Goal: Task Accomplishment & Management: Use online tool/utility

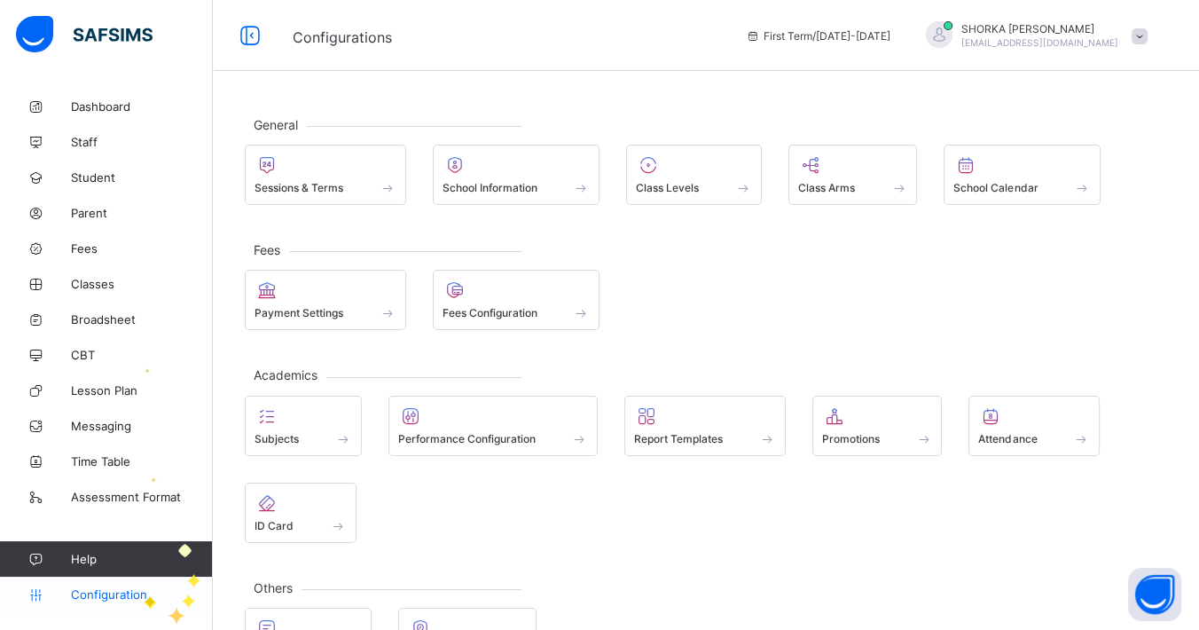
click at [144, 595] on span "Configuration" at bounding box center [141, 594] width 141 height 14
click at [90, 249] on span "Fees" at bounding box center [142, 248] width 142 height 14
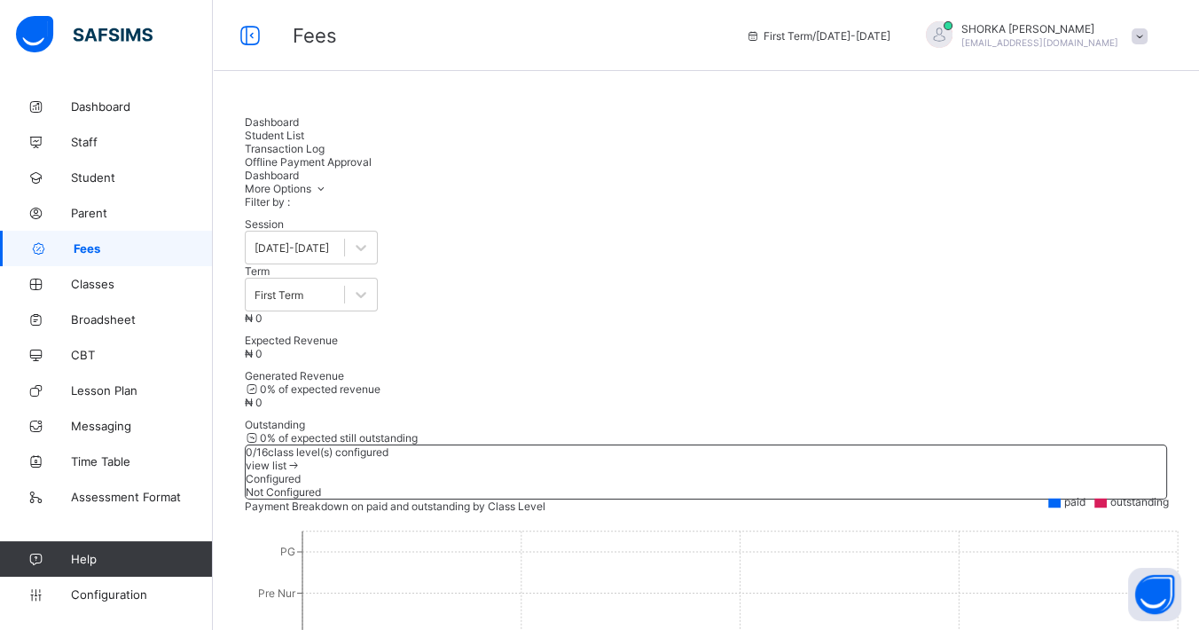
click at [304, 129] on span "Student List" at bounding box center [274, 135] width 59 height 13
click at [126, 589] on span "Configuration" at bounding box center [141, 594] width 141 height 14
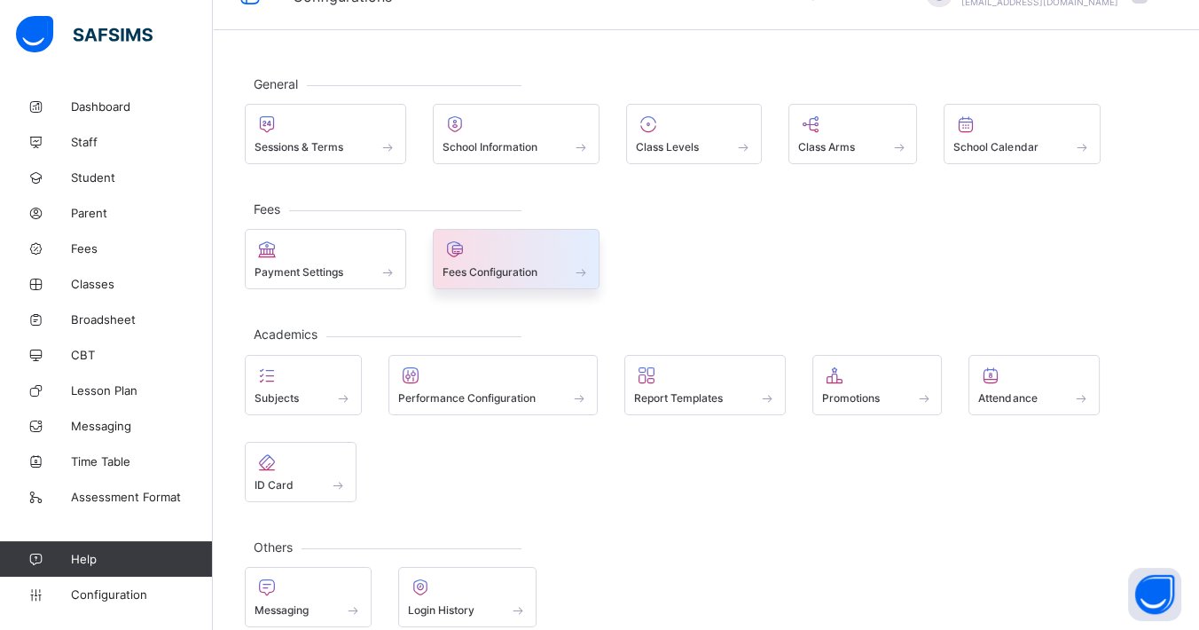
scroll to position [61, 0]
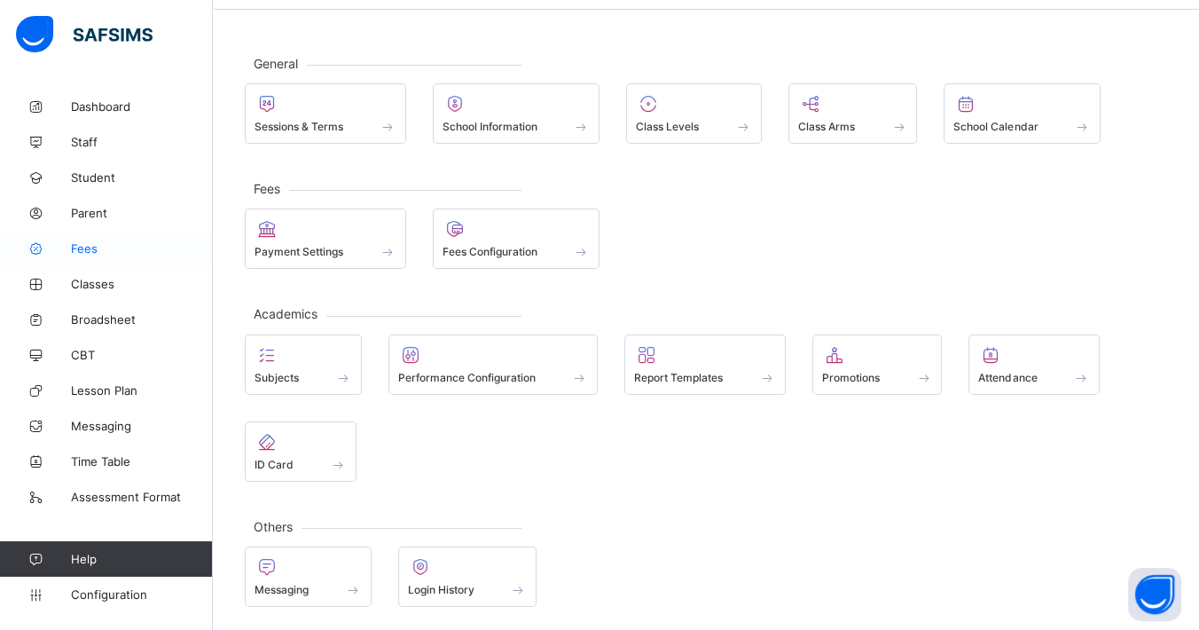
click at [86, 255] on span "Fees" at bounding box center [142, 248] width 142 height 14
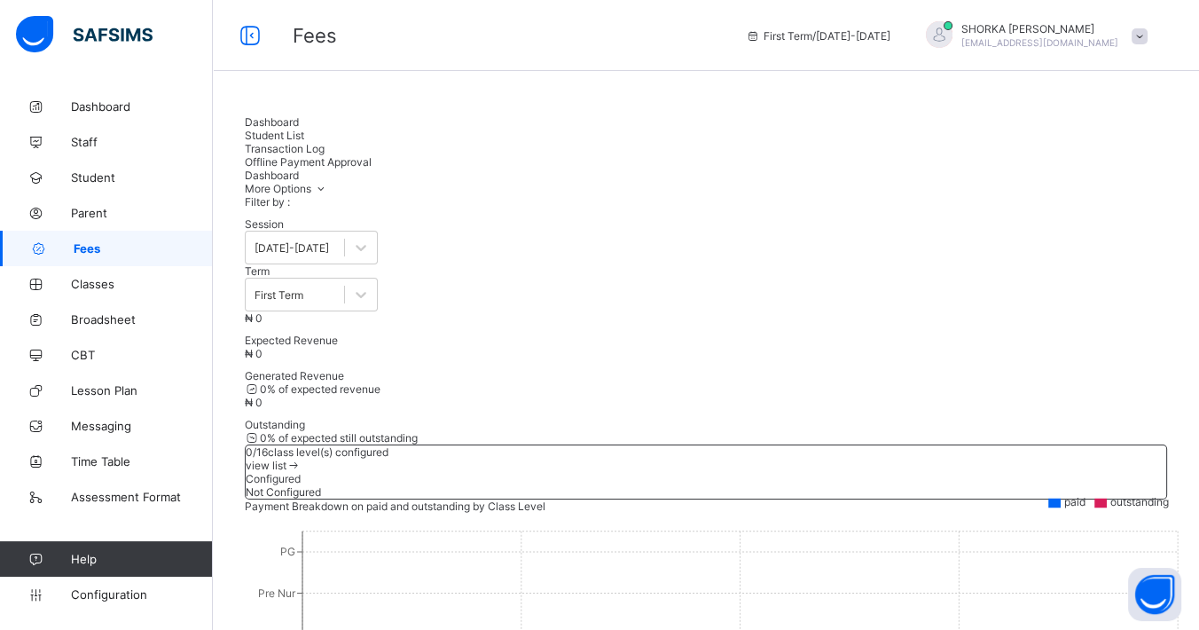
click at [372, 155] on span "Offline Payment Approval" at bounding box center [308, 161] width 127 height 13
click at [448, 143] on div "Transaction Log" at bounding box center [706, 148] width 922 height 13
click at [365, 141] on div "Student List" at bounding box center [713, 135] width 937 height 13
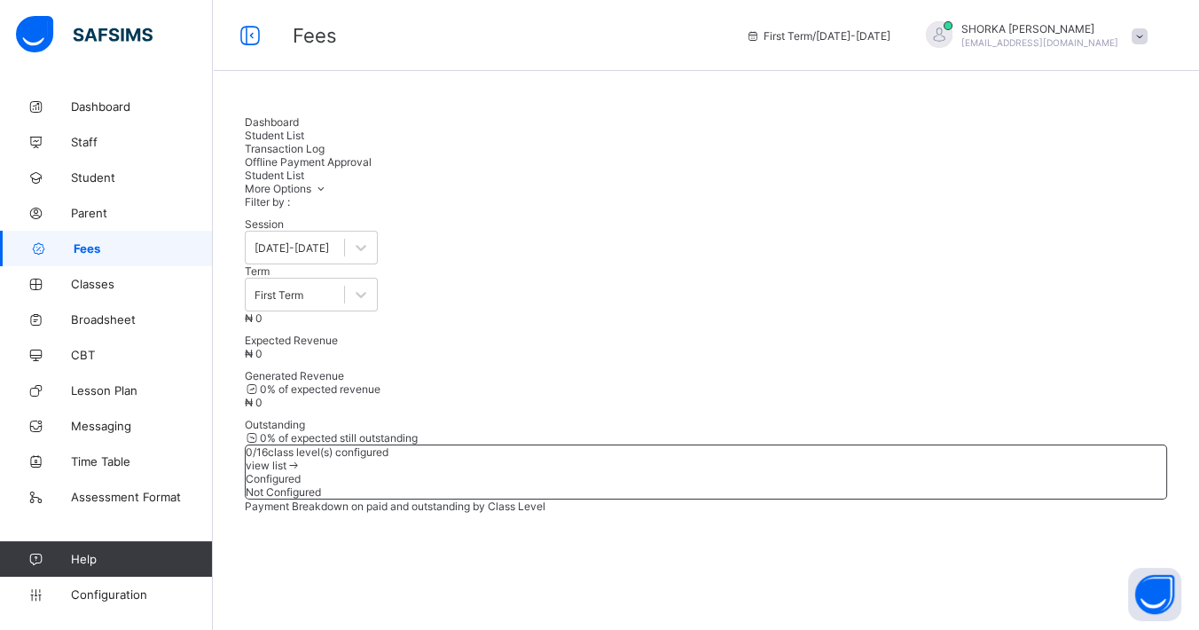
click at [294, 129] on span "Dashboard" at bounding box center [272, 121] width 54 height 13
click at [115, 594] on span "Configuration" at bounding box center [141, 594] width 141 height 14
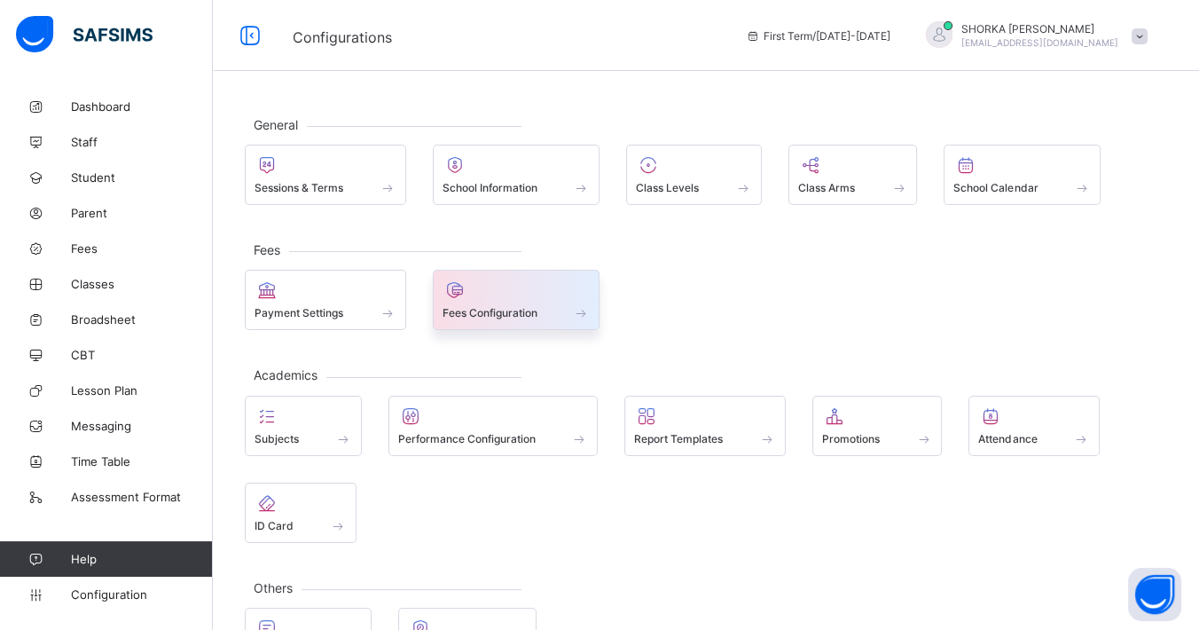
click at [535, 295] on div at bounding box center [517, 289] width 148 height 21
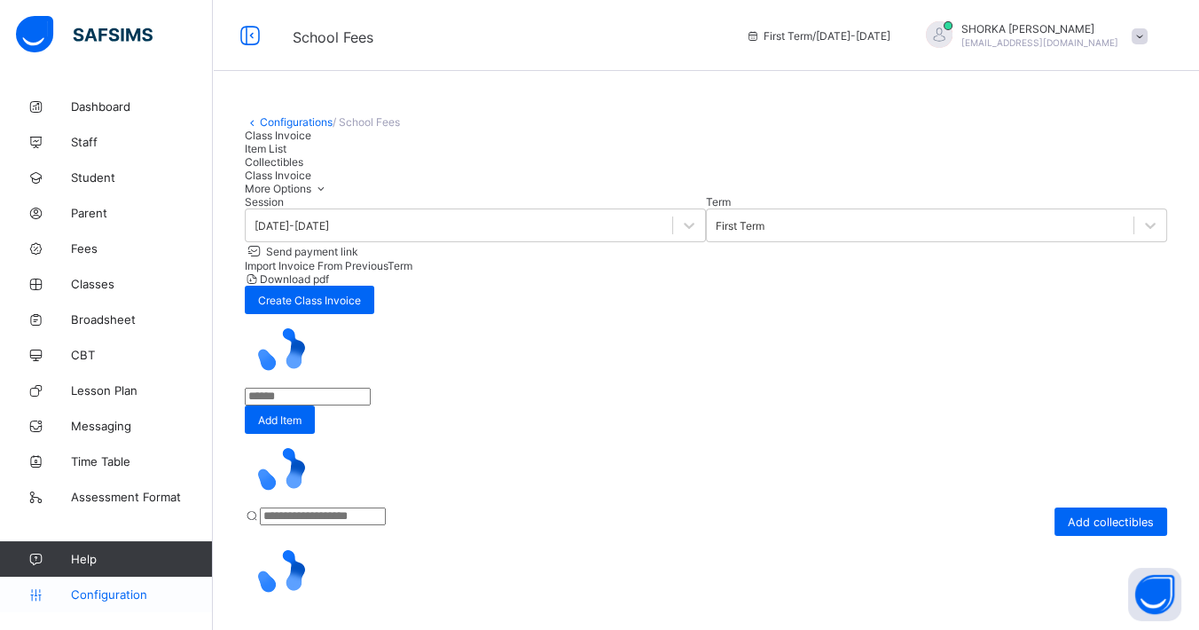
click at [90, 598] on span "Configuration" at bounding box center [141, 594] width 141 height 14
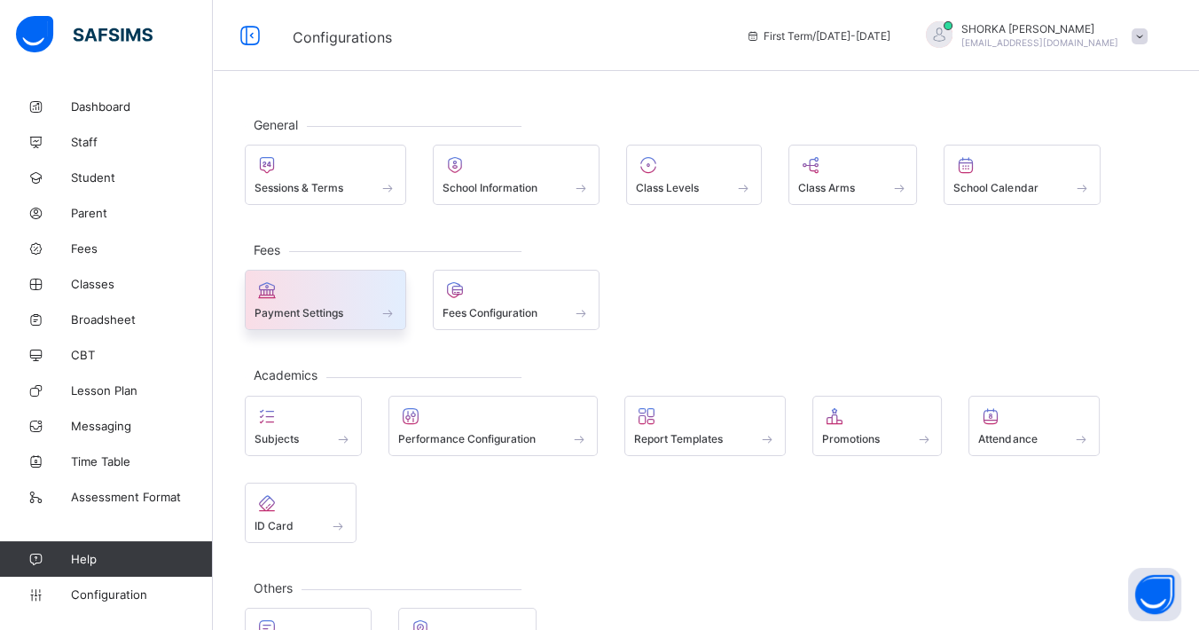
click at [310, 319] on div "Payment Settings" at bounding box center [326, 312] width 142 height 15
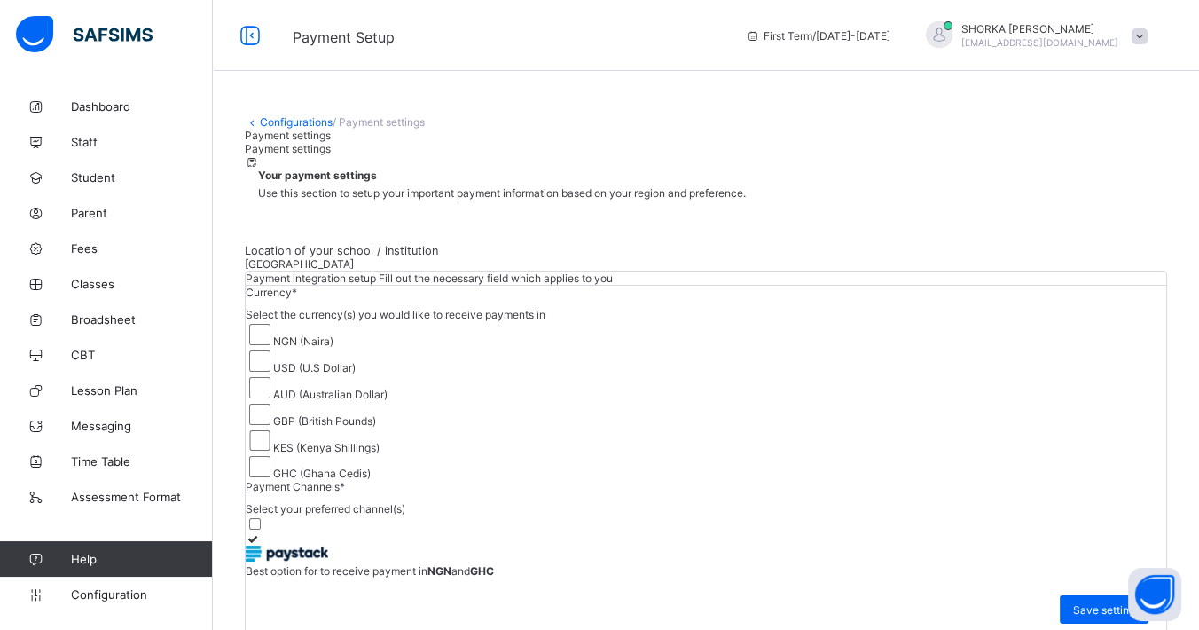
click at [379, 125] on span "/ Payment settings" at bounding box center [379, 121] width 92 height 13
click at [318, 122] on link "Configurations" at bounding box center [296, 121] width 73 height 13
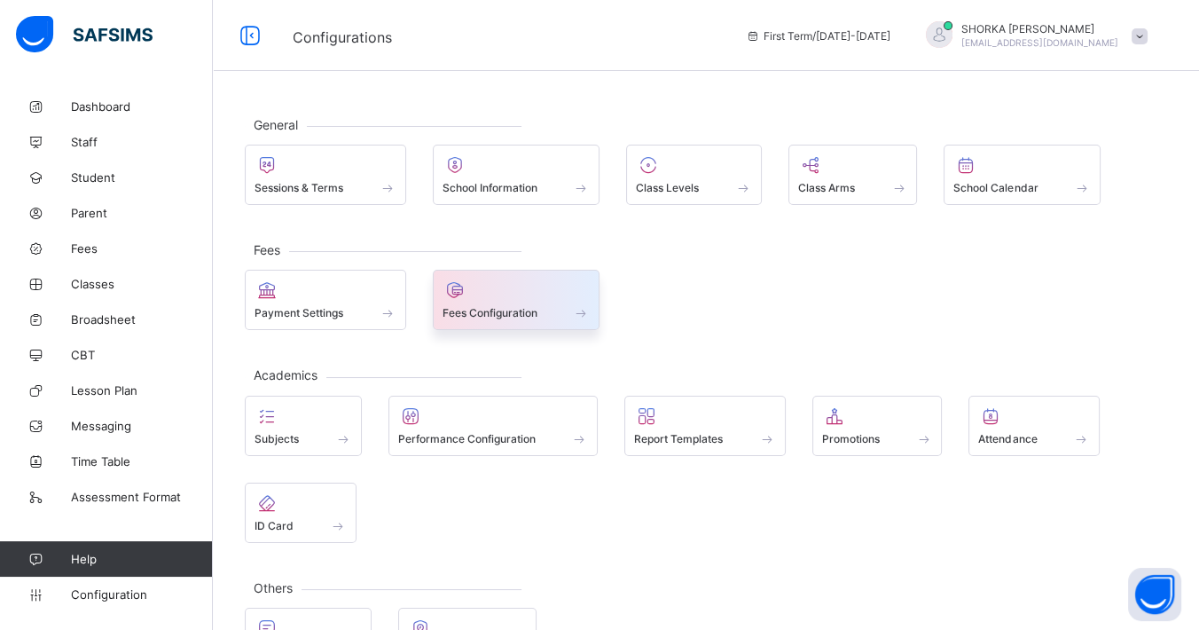
click at [537, 309] on span "Fees Configuration" at bounding box center [490, 312] width 95 height 13
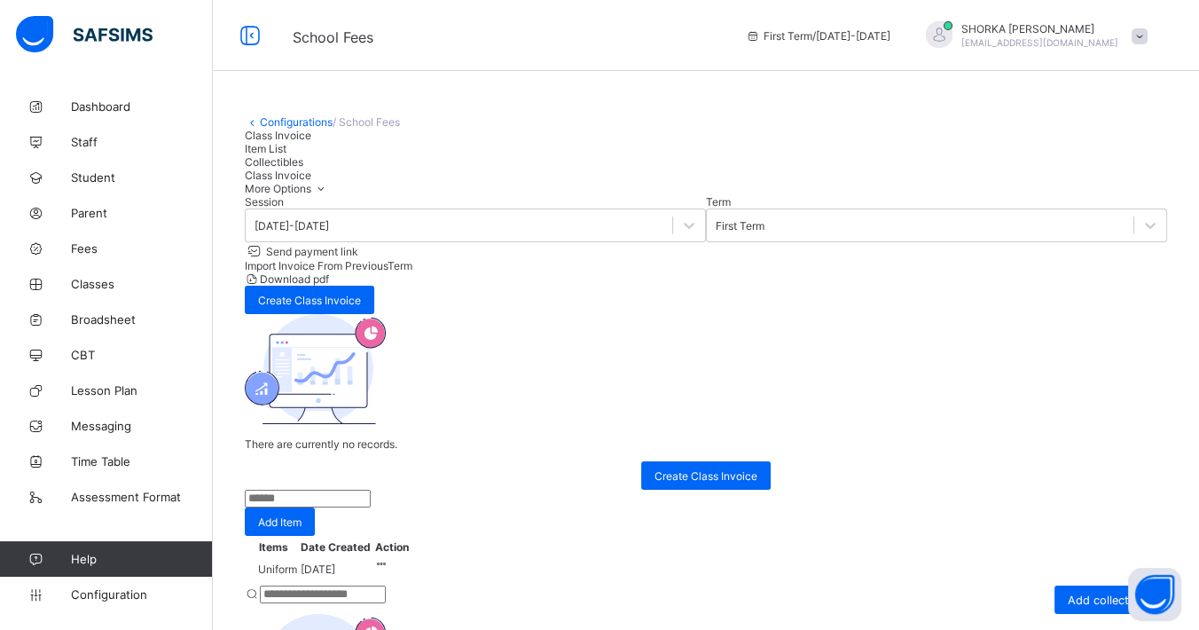
click at [835, 272] on div "Import Invoice From Previous Term" at bounding box center [706, 265] width 922 height 13
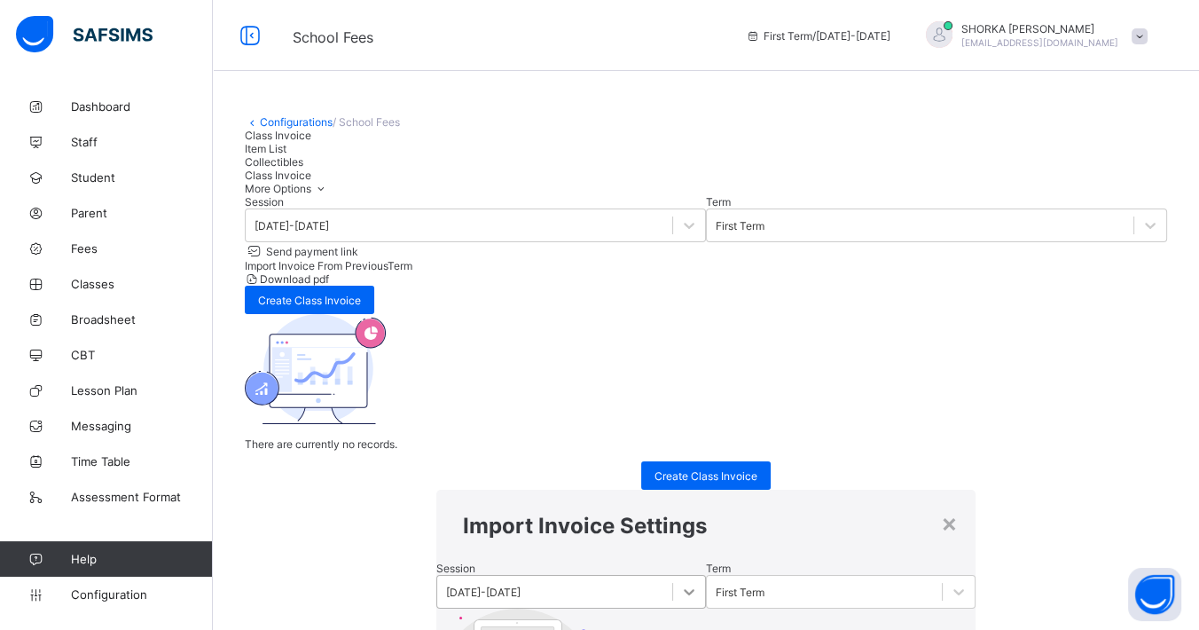
click at [673, 576] on div at bounding box center [689, 592] width 32 height 32
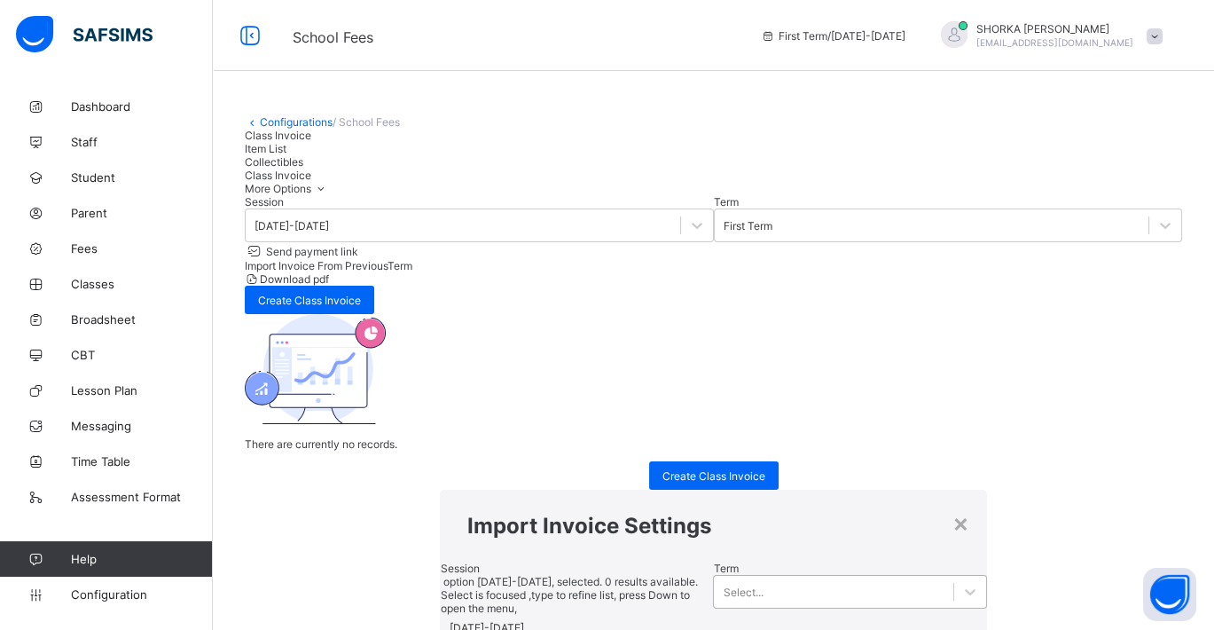
click at [719, 579] on div "Select..." at bounding box center [833, 591] width 239 height 25
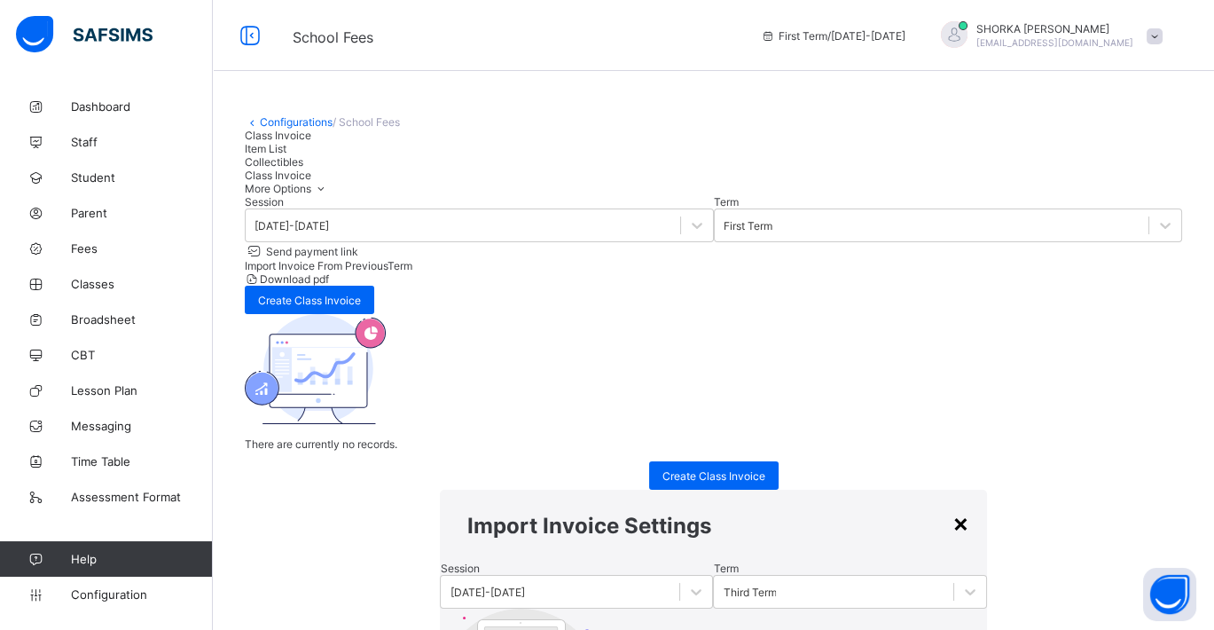
click at [953, 507] on div "×" at bounding box center [961, 522] width 17 height 30
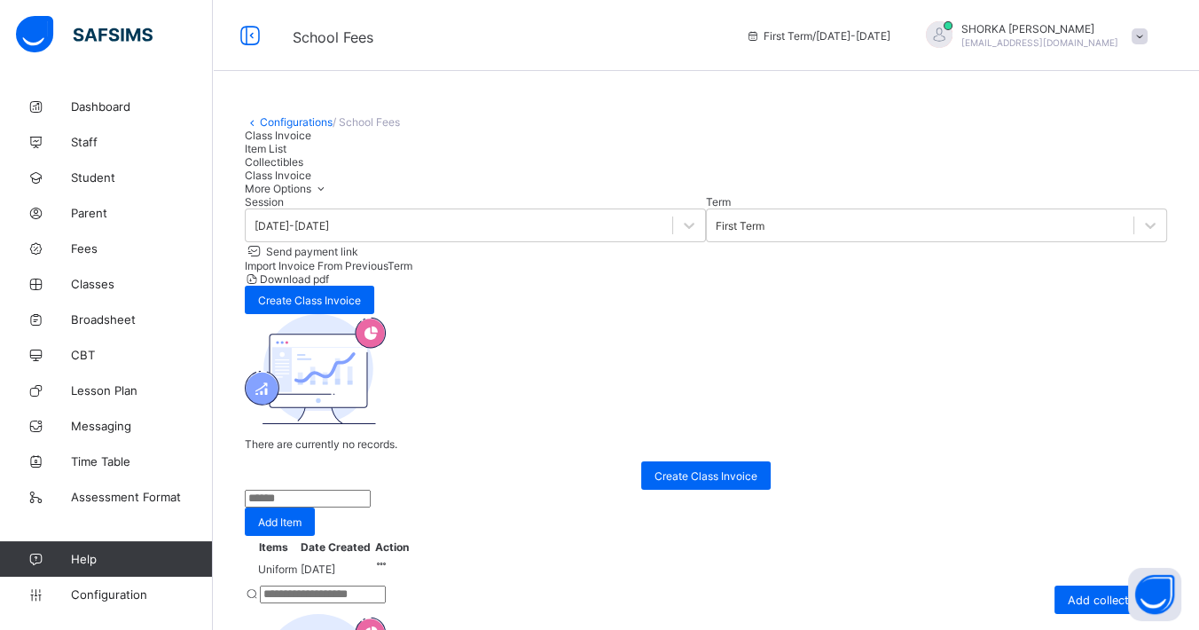
click at [286, 155] on span "Item List" at bounding box center [266, 148] width 42 height 13
click at [303, 169] on span "Collectibles" at bounding box center [274, 161] width 59 height 13
click at [286, 155] on span "Item List" at bounding box center [266, 148] width 42 height 13
click at [303, 169] on span "Collectibles" at bounding box center [274, 161] width 59 height 13
click at [286, 155] on span "Item List" at bounding box center [266, 148] width 42 height 13
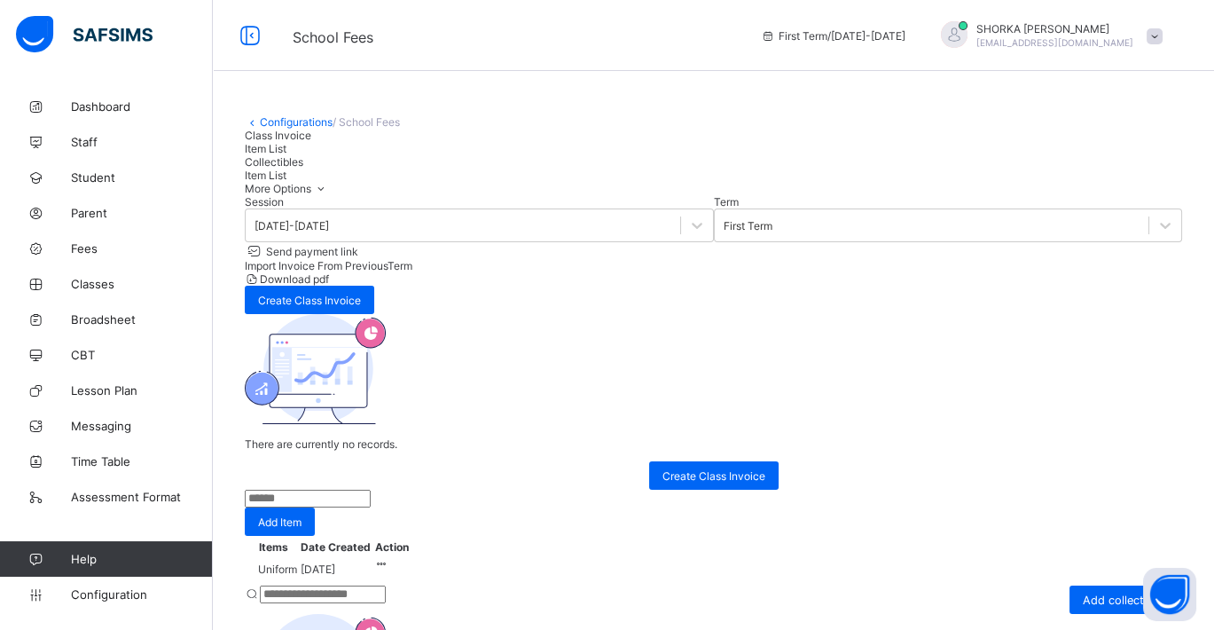
click at [371, 490] on input "text" at bounding box center [308, 499] width 126 height 18
click at [734, 424] on div "Configurations / School Fees Class Invoice Item List Collectibles Item List Mor…" at bounding box center [713, 394] width 1001 height 788
click at [389, 557] on icon at bounding box center [381, 563] width 15 height 13
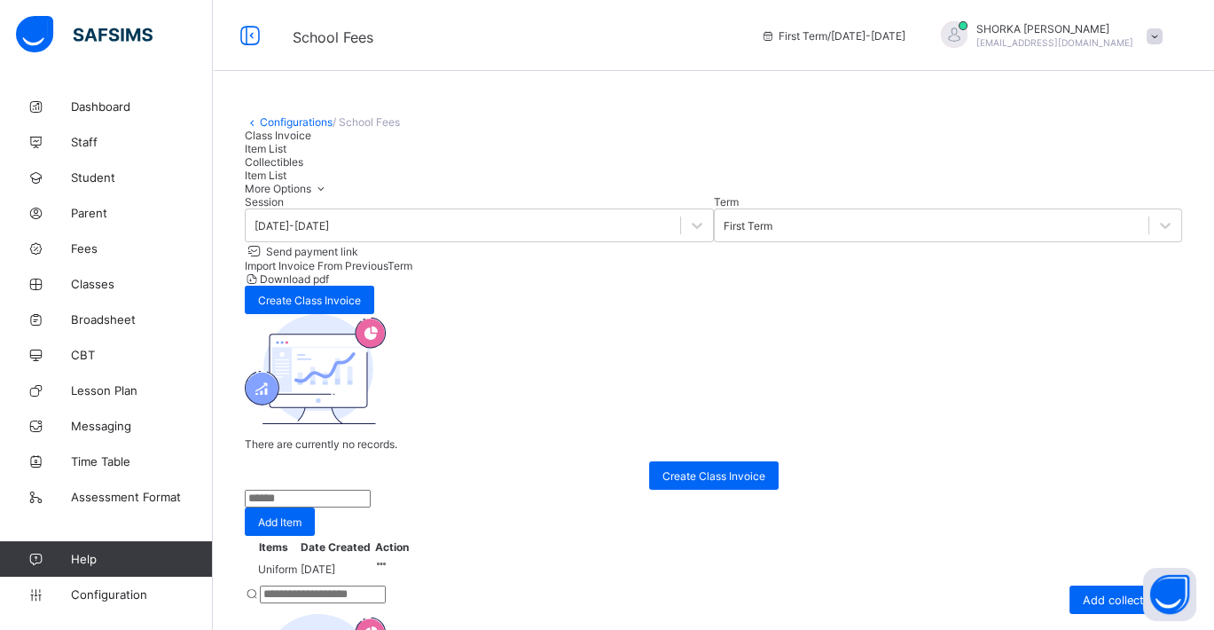
click at [389, 557] on icon at bounding box center [381, 563] width 15 height 13
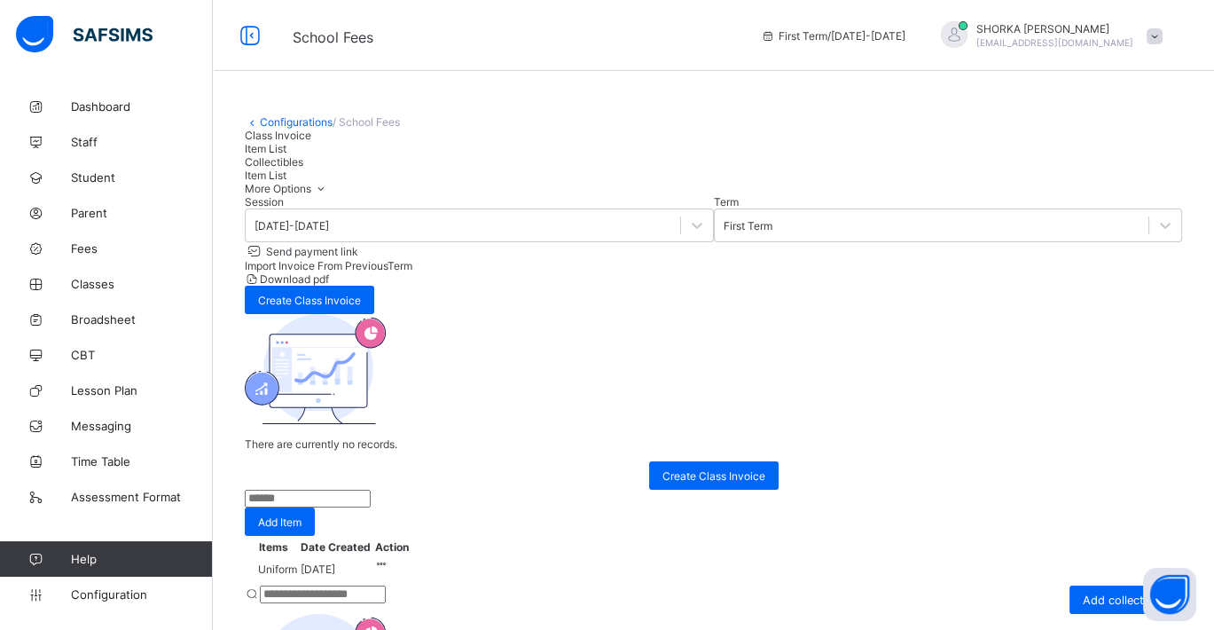
drag, startPoint x: 425, startPoint y: 344, endPoint x: 380, endPoint y: 356, distance: 46.7
click at [298, 556] on td "Uniform" at bounding box center [273, 569] width 50 height 26
click at [372, 556] on td "[DATE]" at bounding box center [336, 569] width 72 height 26
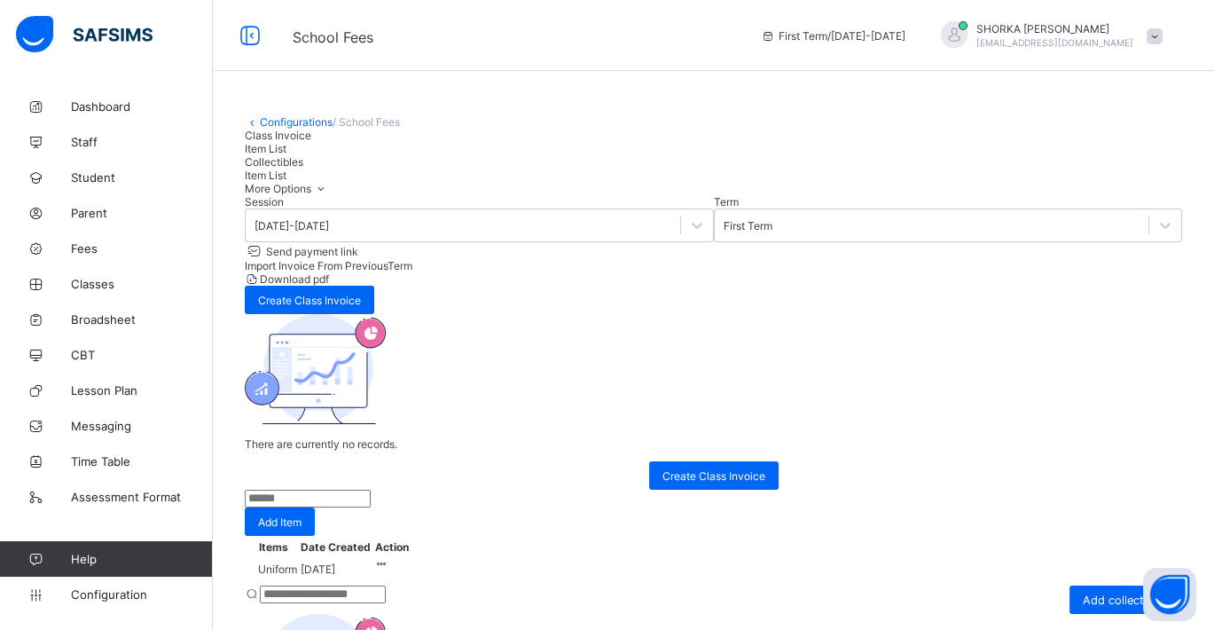
click at [297, 142] on div "Class Invoice" at bounding box center [713, 135] width 937 height 13
click at [286, 155] on span "Item List" at bounding box center [266, 148] width 42 height 13
click at [411, 556] on td at bounding box center [391, 569] width 37 height 26
click at [389, 557] on icon at bounding box center [381, 563] width 15 height 13
